Goal: Task Accomplishment & Management: Complete application form

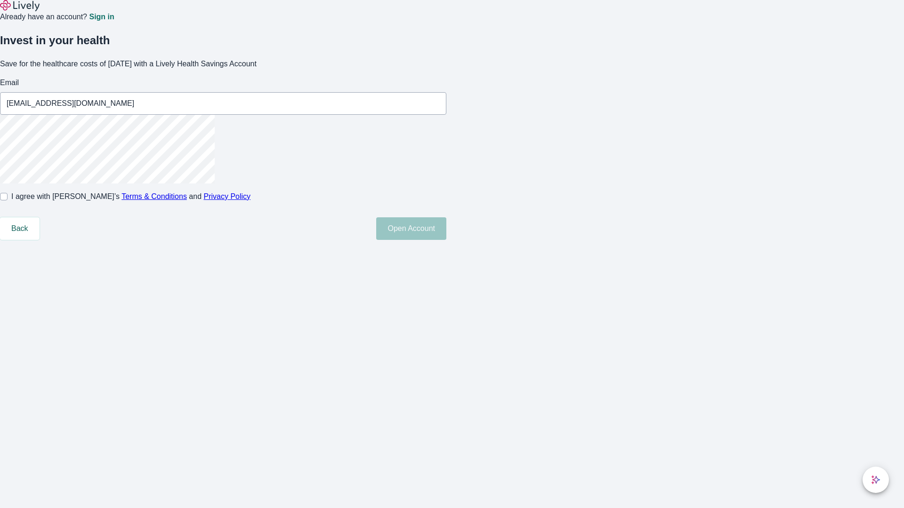
click at [8, 201] on input "I agree with Lively’s Terms & Conditions and Privacy Policy" at bounding box center [4, 197] width 8 height 8
checkbox input "true"
click at [446, 240] on button "Open Account" at bounding box center [411, 228] width 70 height 23
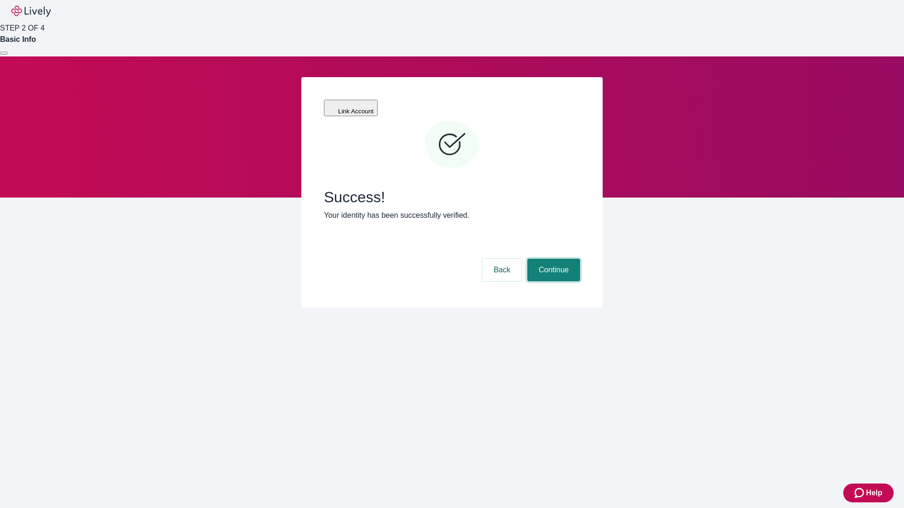
click at [552, 259] on button "Continue" at bounding box center [553, 270] width 53 height 23
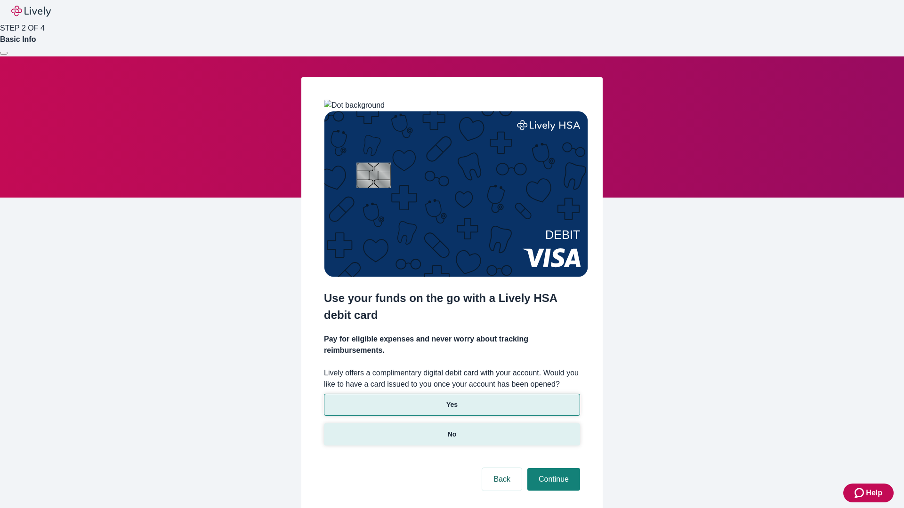
click at [451, 430] on p "No" at bounding box center [452, 435] width 9 height 10
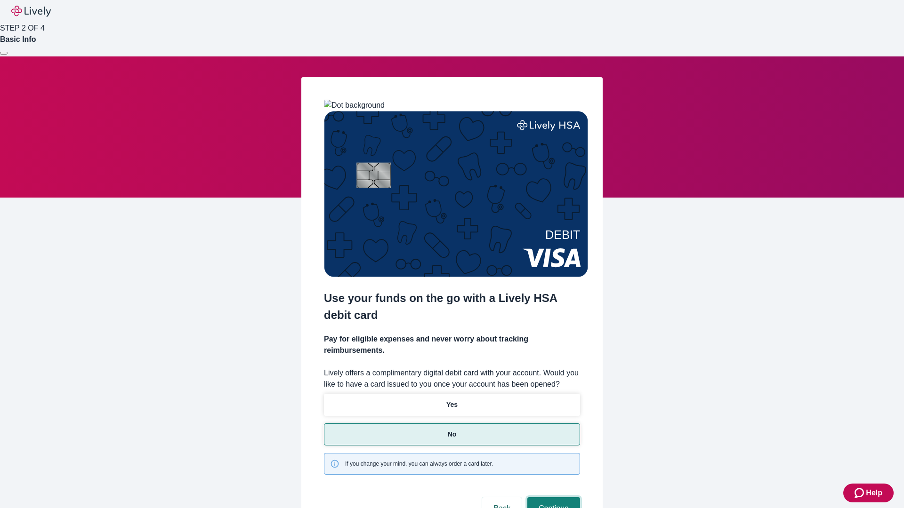
click at [552, 498] on button "Continue" at bounding box center [553, 509] width 53 height 23
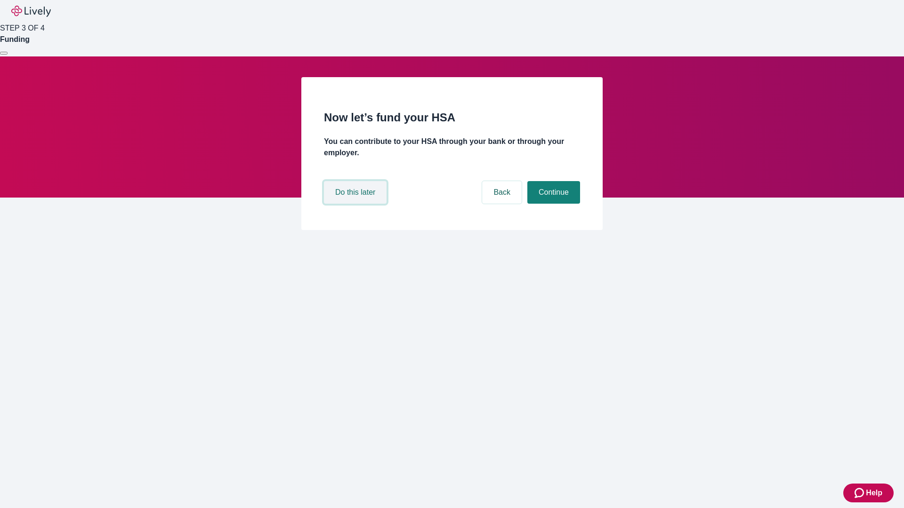
click at [356, 204] on button "Do this later" at bounding box center [355, 192] width 63 height 23
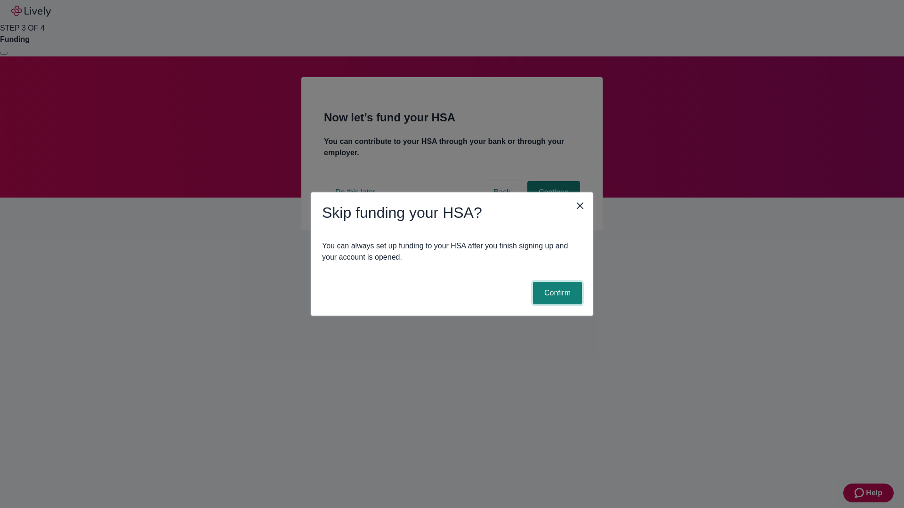
click at [556, 293] on button "Confirm" at bounding box center [557, 293] width 49 height 23
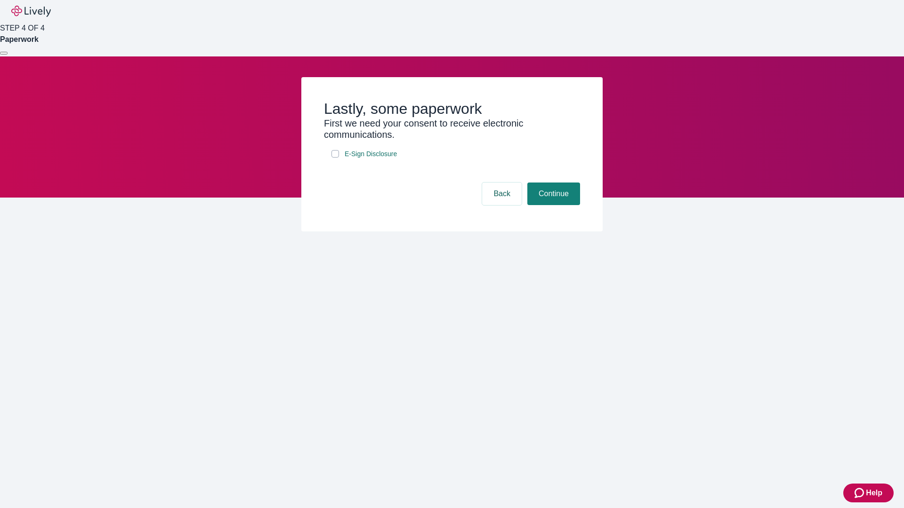
click at [335, 158] on input "E-Sign Disclosure" at bounding box center [335, 154] width 8 height 8
checkbox input "true"
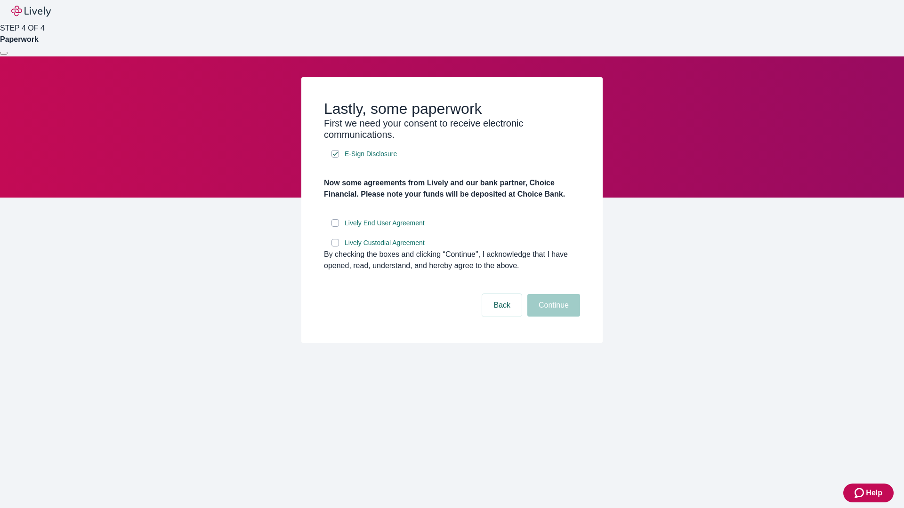
click at [335, 227] on input "Lively End User Agreement" at bounding box center [335, 223] width 8 height 8
checkbox input "true"
click at [335, 247] on input "Lively Custodial Agreement" at bounding box center [335, 243] width 8 height 8
checkbox input "true"
click at [552, 317] on button "Continue" at bounding box center [553, 305] width 53 height 23
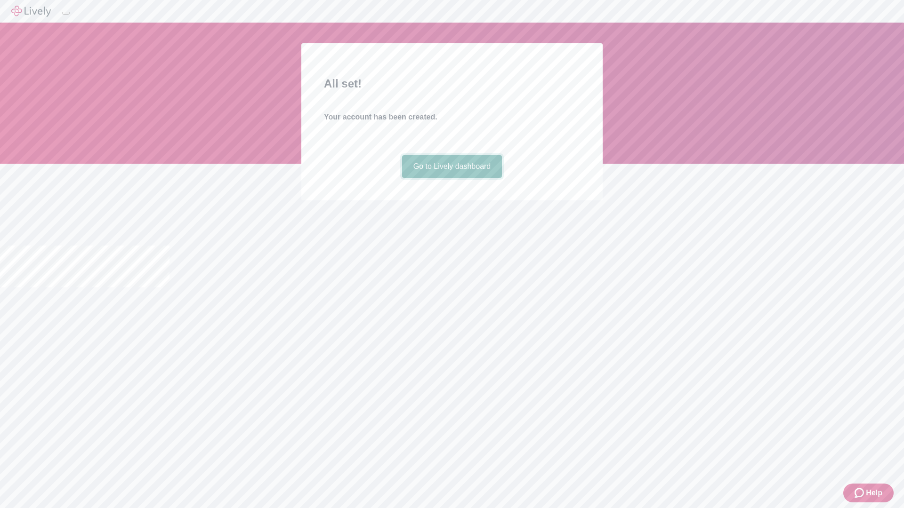
click at [451, 178] on link "Go to Lively dashboard" at bounding box center [452, 166] width 100 height 23
